Goal: Task Accomplishment & Management: Manage account settings

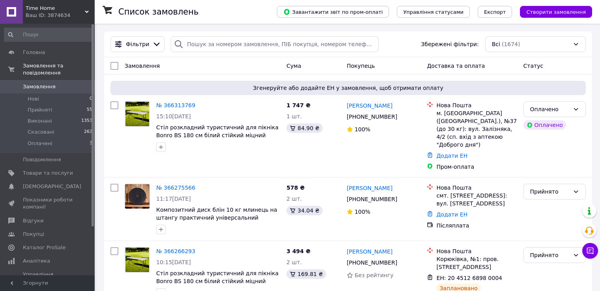
scroll to position [16, 0]
click at [573, 112] on icon at bounding box center [576, 109] width 6 height 6
click at [561, 123] on li "Прийнято" at bounding box center [554, 126] width 62 height 14
click at [47, 241] on link "Каталог ProSale" at bounding box center [48, 247] width 97 height 13
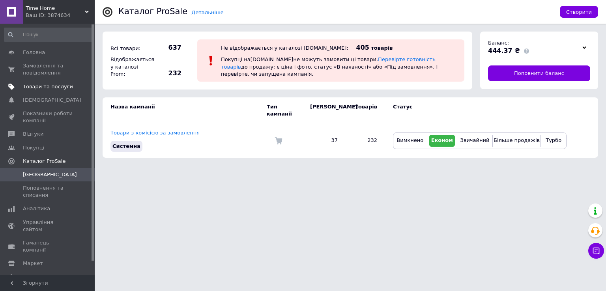
click at [54, 88] on span "Товари та послуги" at bounding box center [48, 86] width 50 height 7
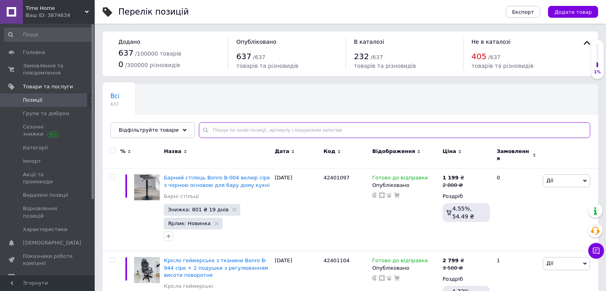
click at [297, 128] on input "text" at bounding box center [394, 130] width 391 height 16
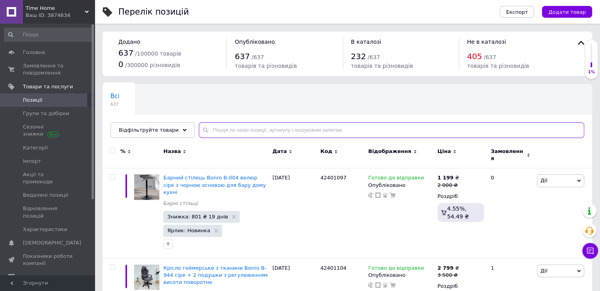
paste input "60021290"
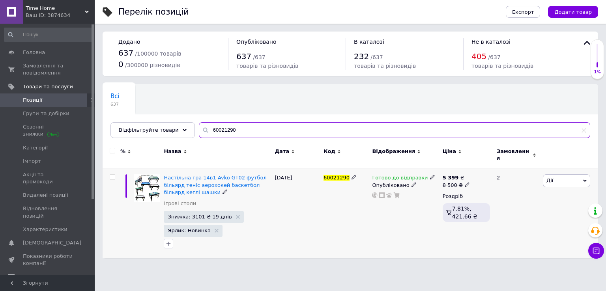
type input "60021290"
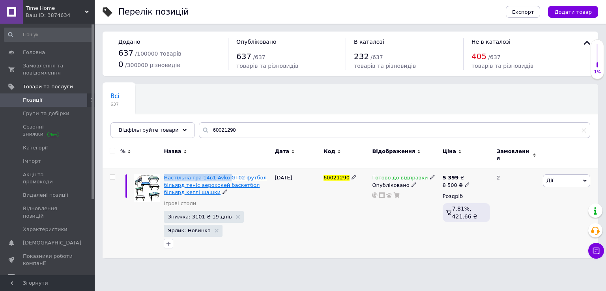
drag, startPoint x: 162, startPoint y: 171, endPoint x: 221, endPoint y: 173, distance: 58.8
click at [221, 173] on div "Настільна гра 14в1 Avko GT02 футбол більярд теніс аерохокей баскетбол більярд к…" at bounding box center [217, 213] width 111 height 90
copy span "Настільна гра 14в1 Avko"
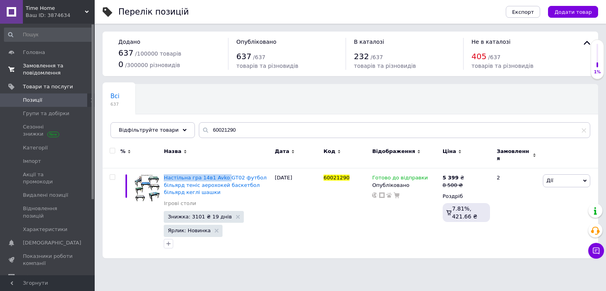
click at [60, 73] on span "Замовлення та повідомлення" at bounding box center [48, 69] width 50 height 14
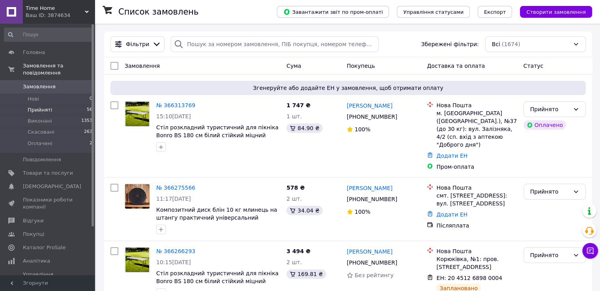
click at [52, 104] on li "Прийняті 56" at bounding box center [48, 109] width 97 height 11
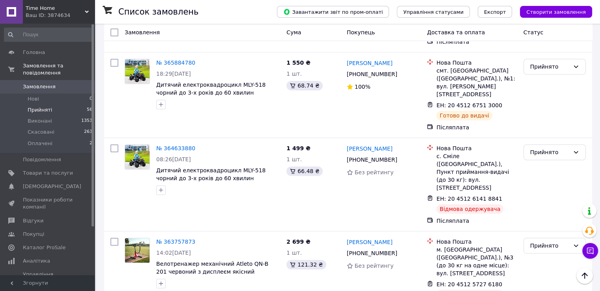
scroll to position [355, 0]
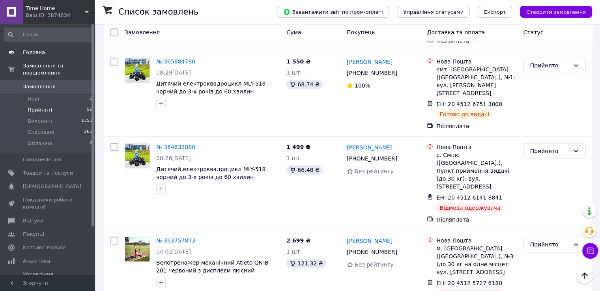
click at [42, 49] on span "Головна" at bounding box center [34, 52] width 22 height 7
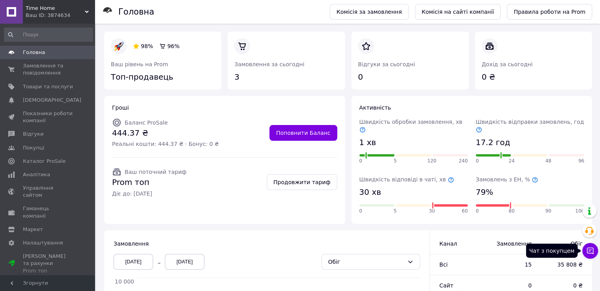
click at [591, 249] on icon at bounding box center [590, 251] width 8 height 8
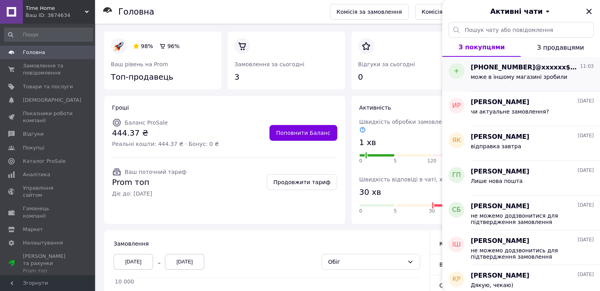
click at [505, 75] on span "може в іншому магазині зробили" at bounding box center [518, 77] width 97 height 6
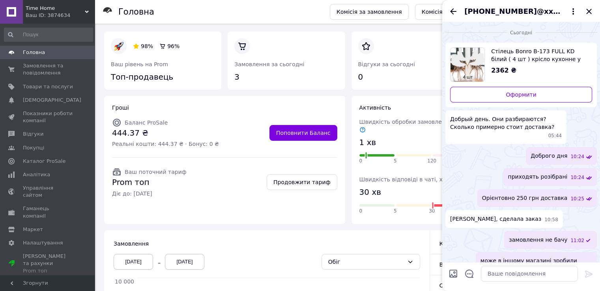
scroll to position [11, 0]
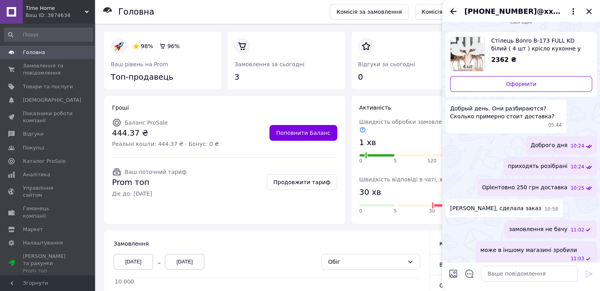
click at [453, 10] on icon "Назад" at bounding box center [452, 11] width 9 height 9
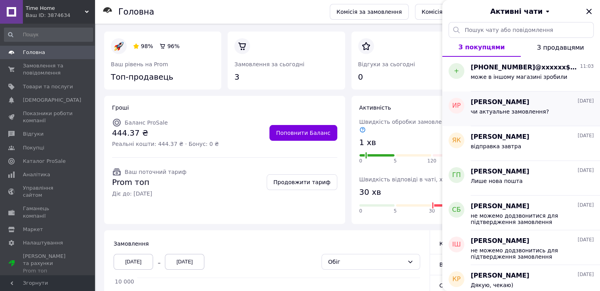
click at [499, 109] on span "чи актуальне замовлення?" at bounding box center [509, 111] width 78 height 6
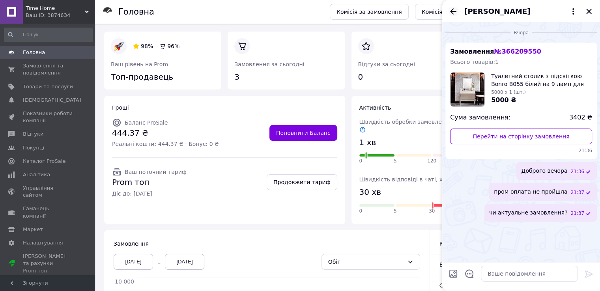
click at [451, 9] on icon "Назад" at bounding box center [452, 11] width 9 height 9
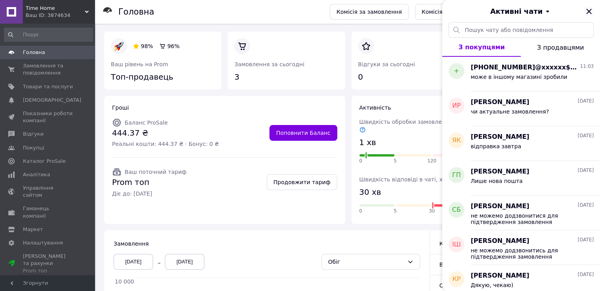
click at [587, 15] on icon "Закрити" at bounding box center [588, 11] width 9 height 9
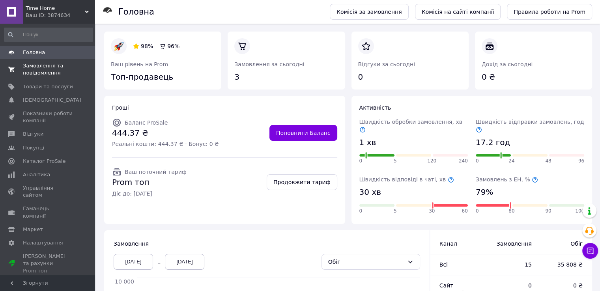
click at [44, 68] on span "Замовлення та повідомлення" at bounding box center [48, 69] width 50 height 14
